Goal: Find specific page/section: Find specific page/section

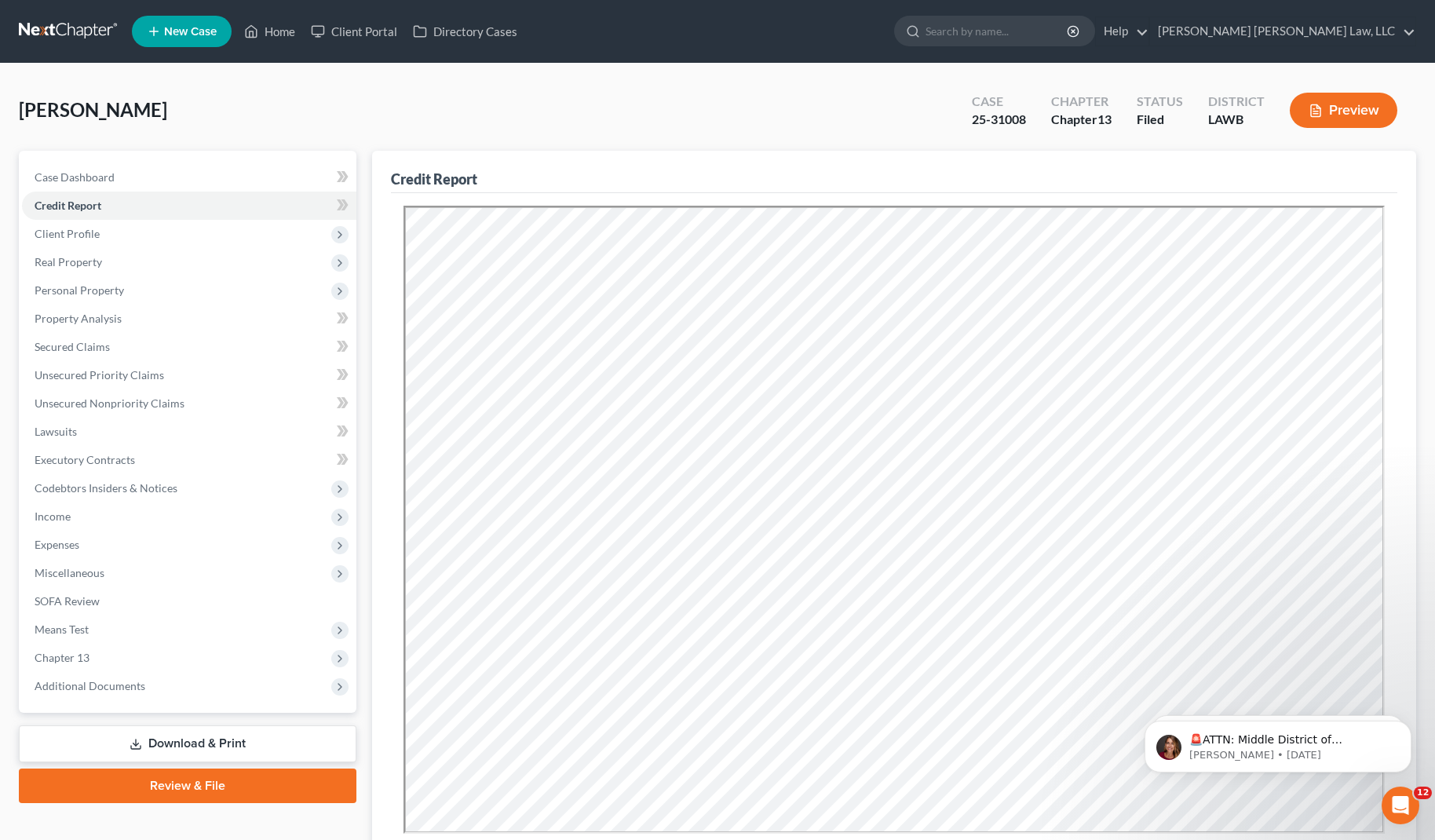
click at [62, 34] on link at bounding box center [68, 31] width 100 height 28
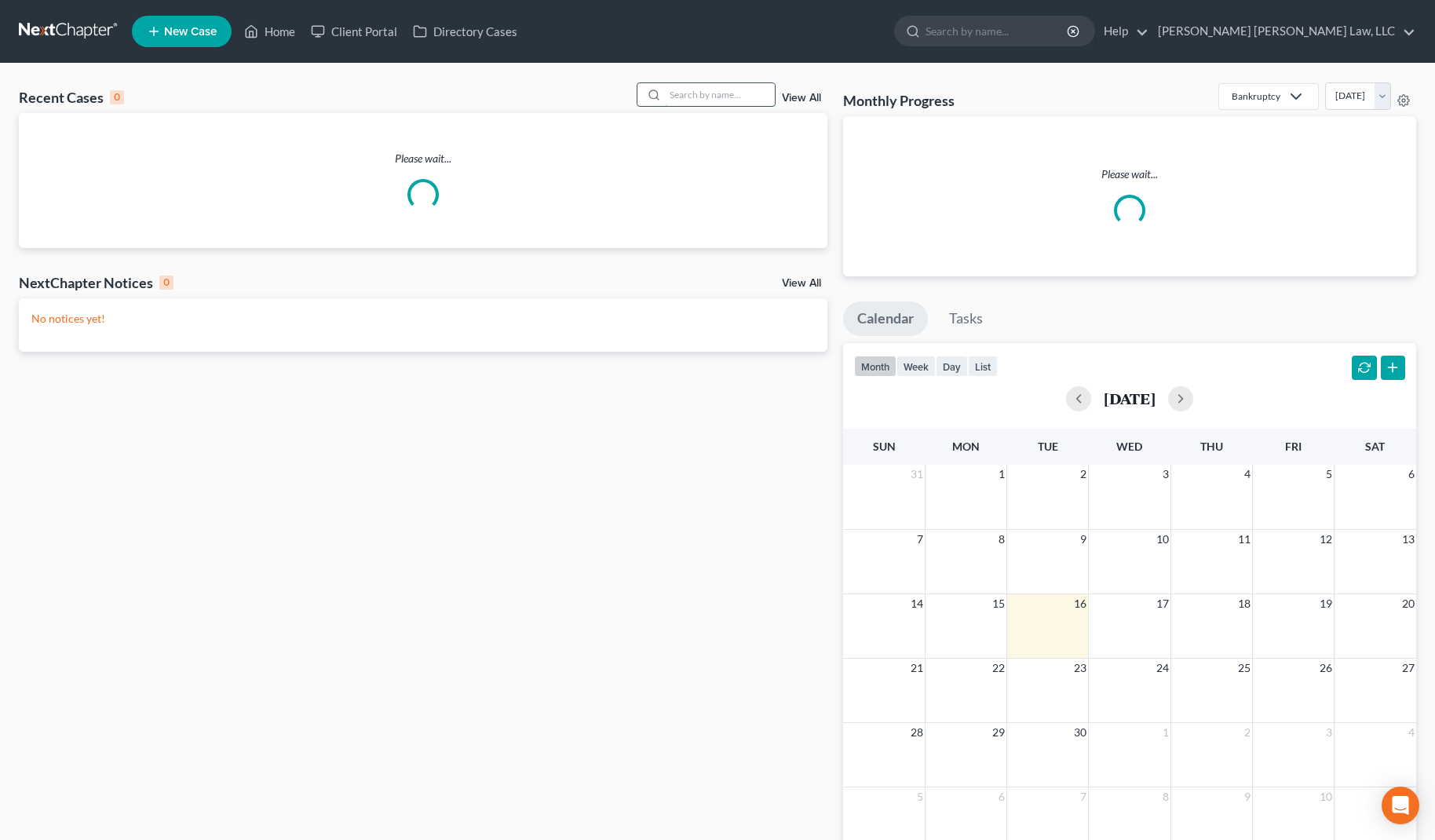
click at [744, 92] on input "search" at bounding box center [720, 95] width 110 height 23
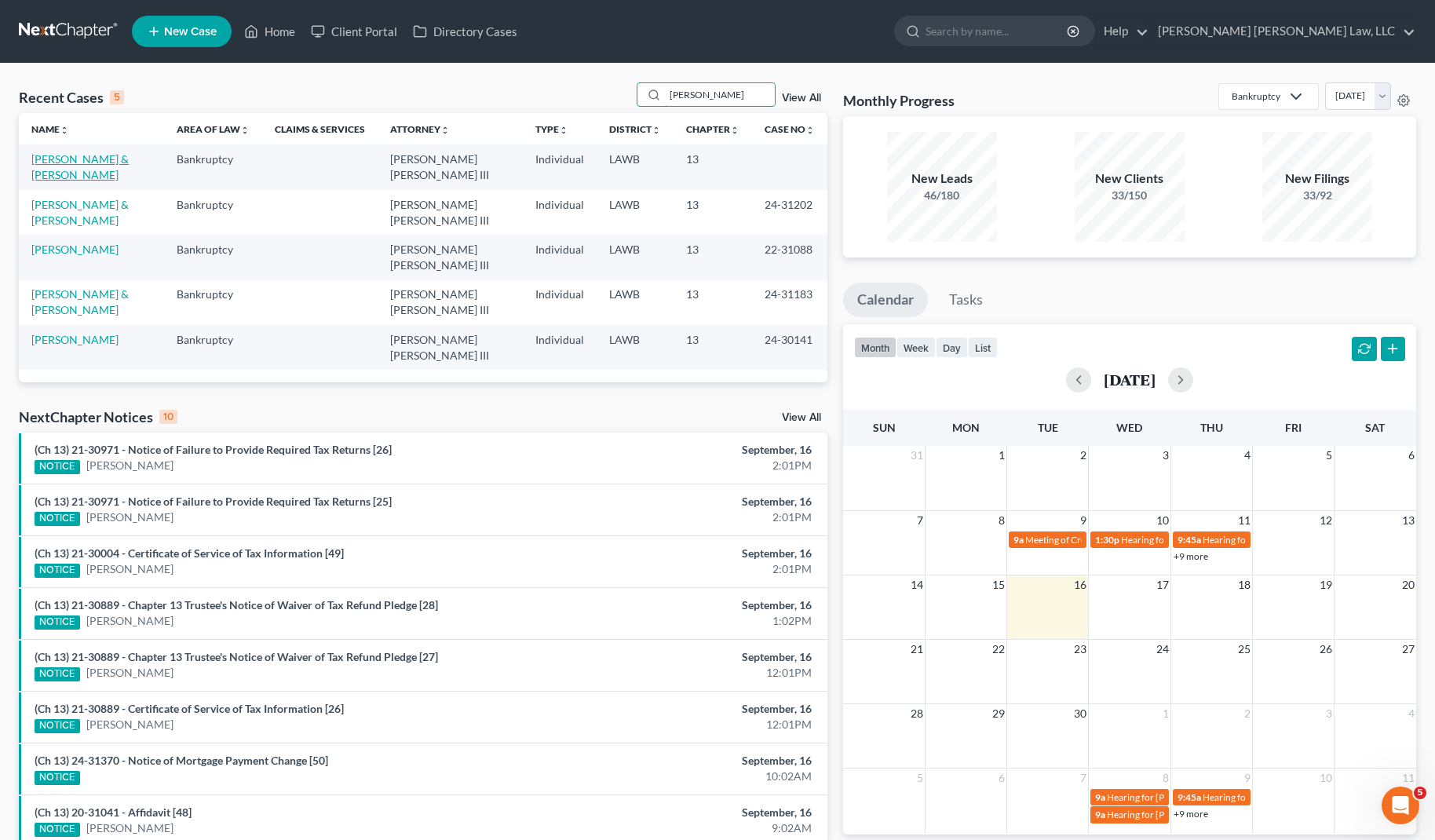
type input "[PERSON_NAME]"
click at [124, 153] on link "[PERSON_NAME] & [PERSON_NAME]" at bounding box center [79, 166] width 97 height 29
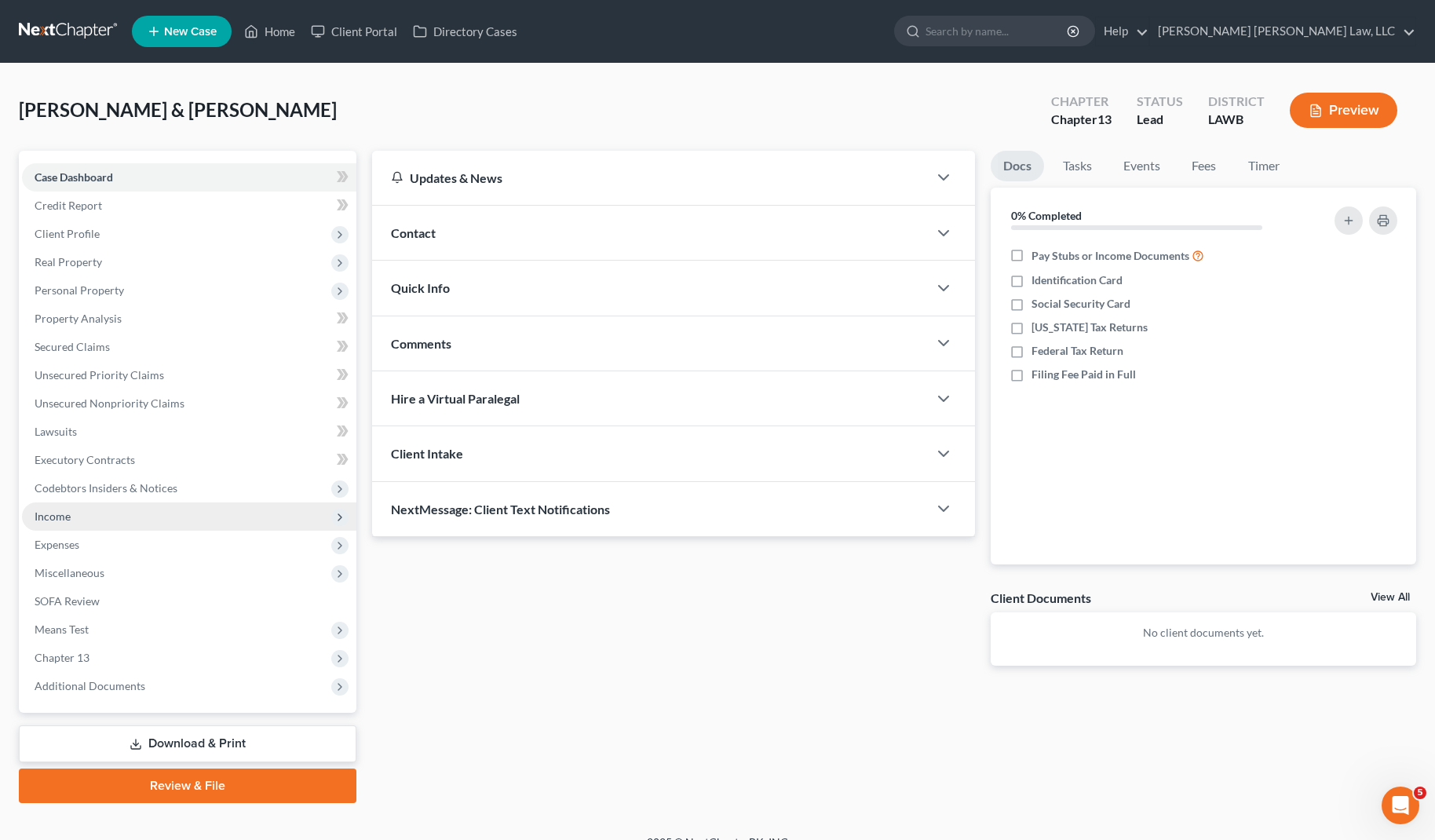
click at [87, 515] on span "Income" at bounding box center [189, 516] width 334 height 28
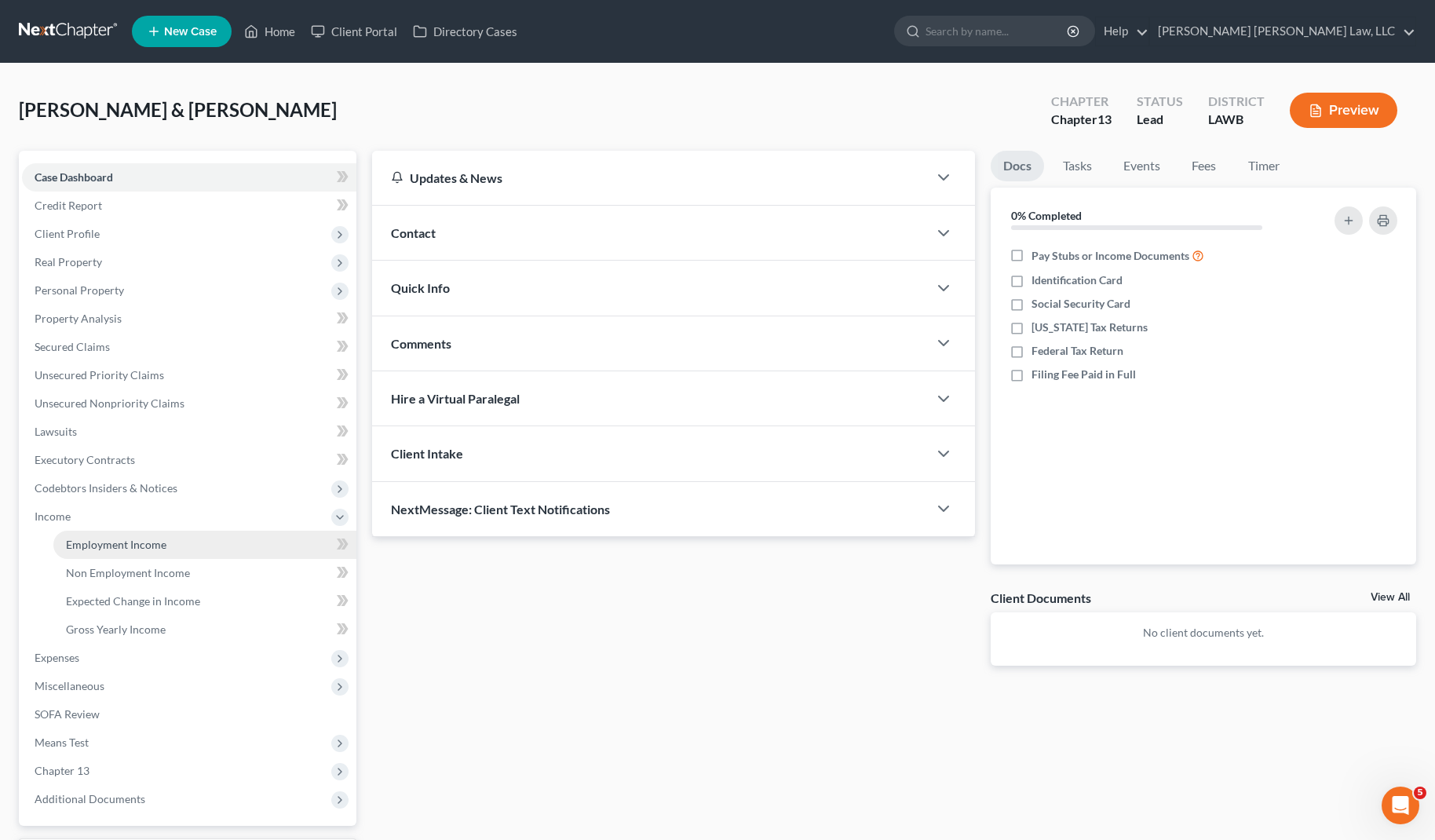
click at [96, 540] on span "Employment Income" at bounding box center [116, 544] width 100 height 13
